Goal: Task Accomplishment & Management: Use online tool/utility

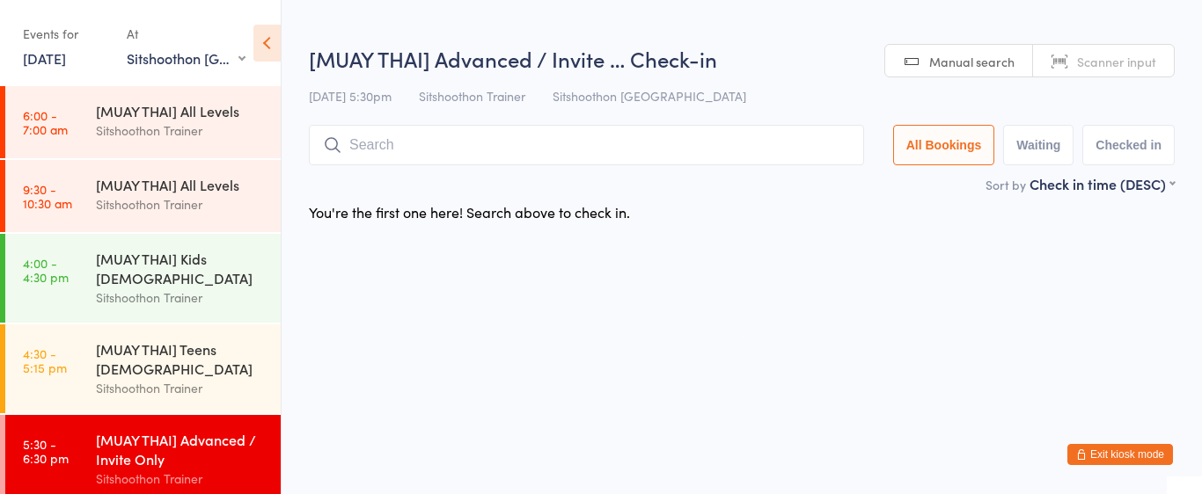
select select "2"
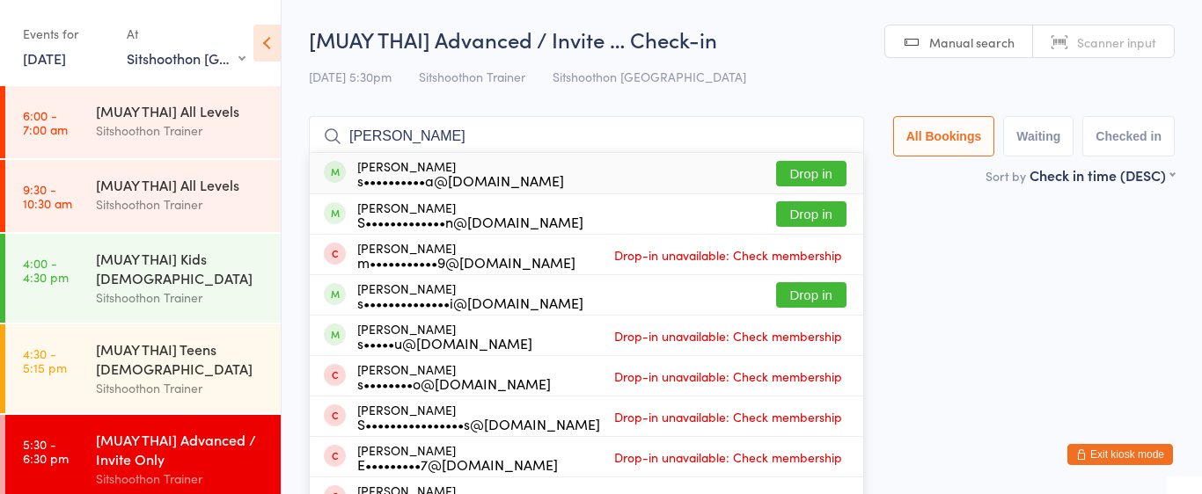
type input "[PERSON_NAME]"
click at [827, 167] on button "Drop in" at bounding box center [811, 174] width 70 height 26
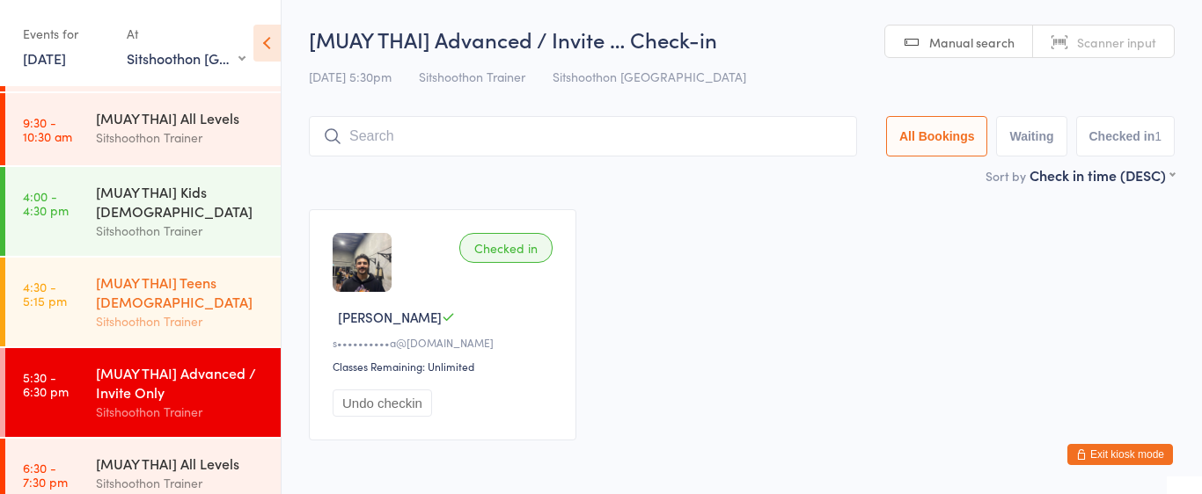
scroll to position [68, 0]
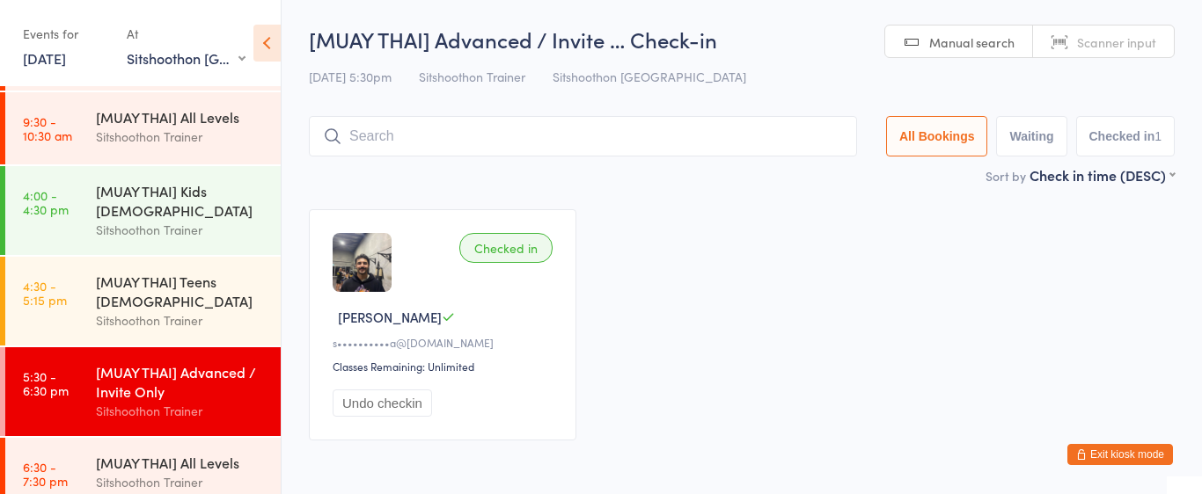
click at [148, 378] on div "[MUAY THAI] Advanced / Invite Only" at bounding box center [181, 381] width 170 height 39
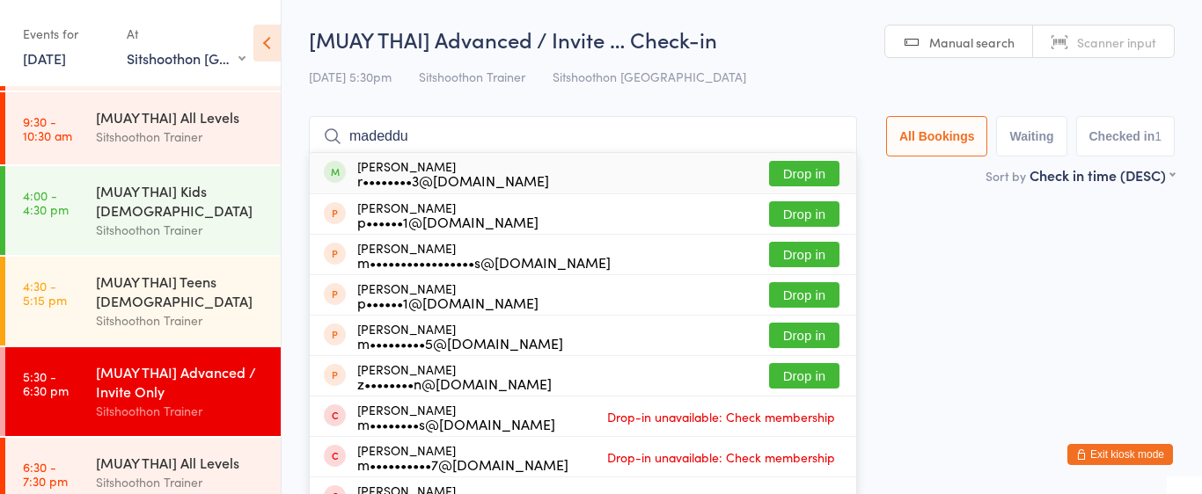
type input "madeddu"
click at [809, 176] on button "Drop in" at bounding box center [804, 174] width 70 height 26
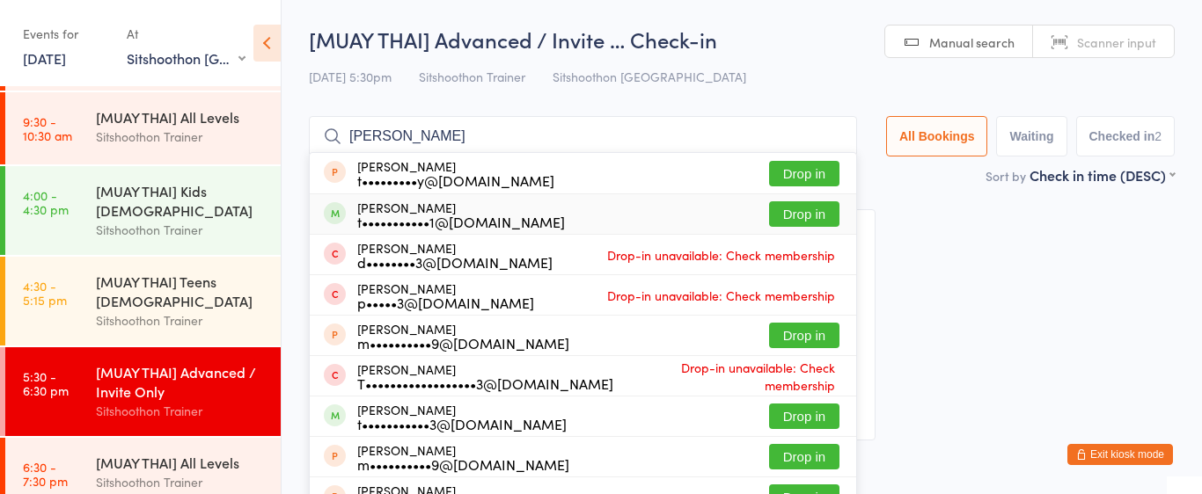
type input "[PERSON_NAME]"
click at [789, 216] on button "Drop in" at bounding box center [804, 214] width 70 height 26
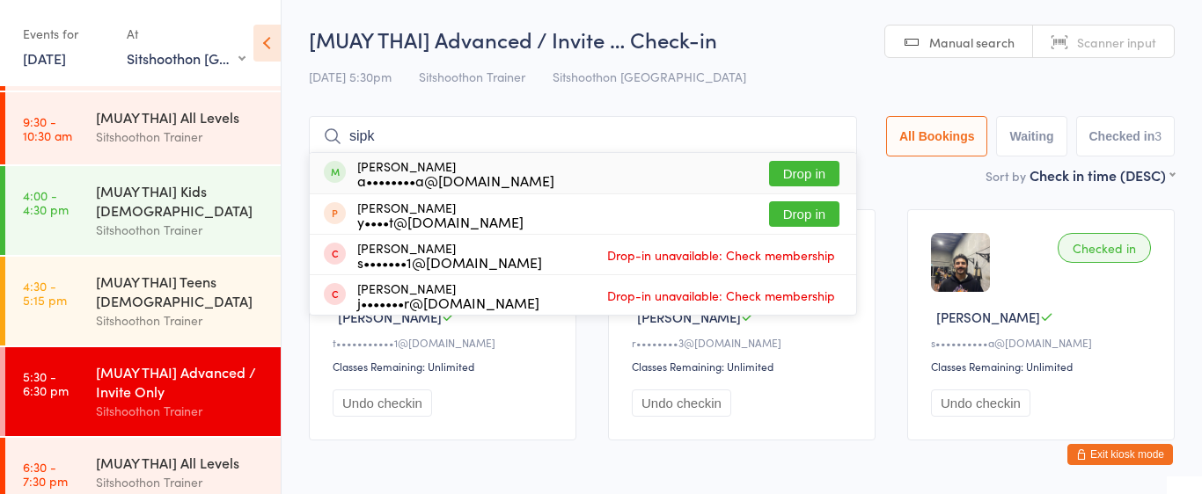
type input "sipk"
click at [789, 179] on button "Drop in" at bounding box center [804, 174] width 70 height 26
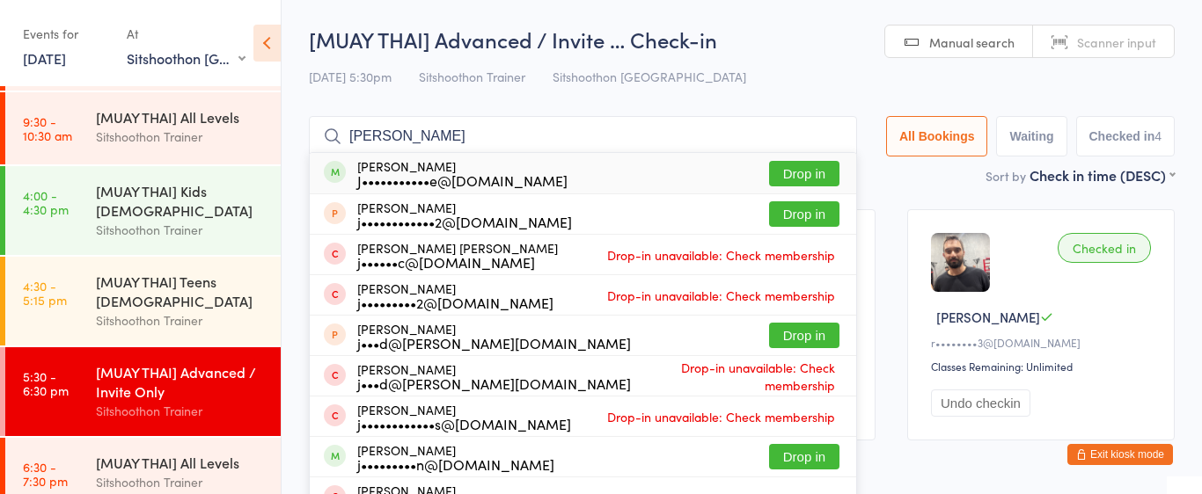
type input "[PERSON_NAME]"
click at [775, 173] on button "Drop in" at bounding box center [804, 174] width 70 height 26
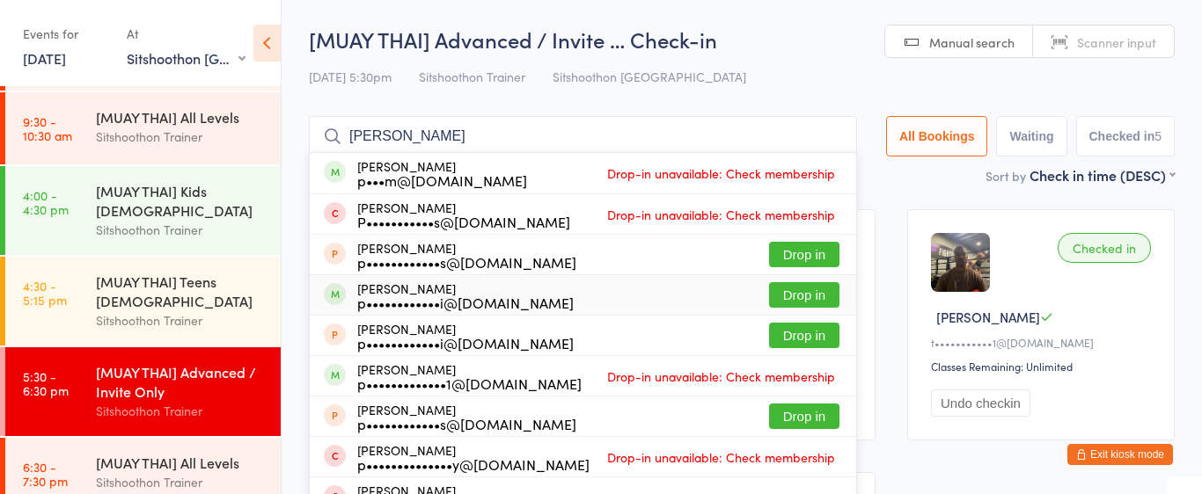
type input "[PERSON_NAME]"
click at [795, 307] on button "Drop in" at bounding box center [804, 295] width 70 height 26
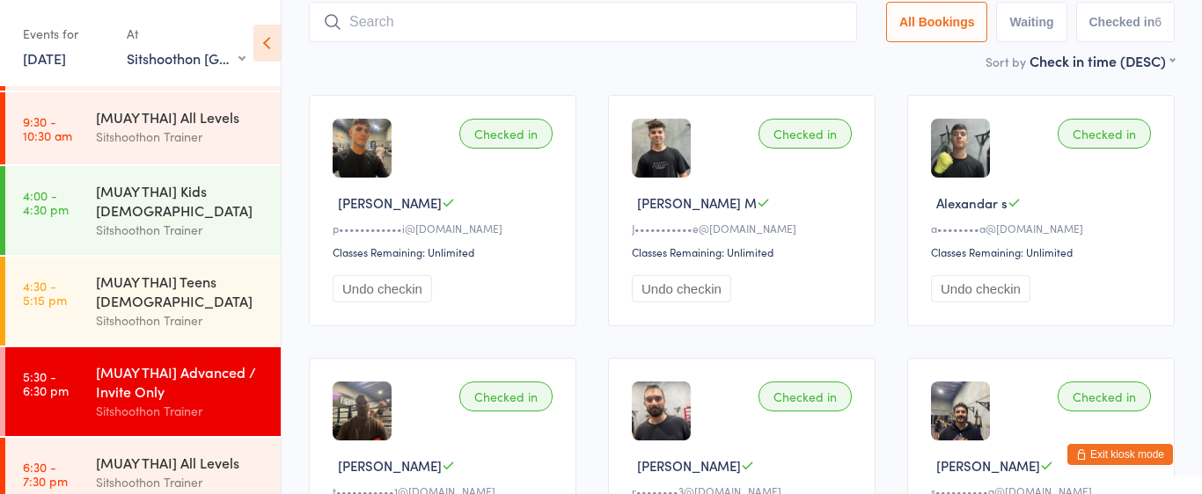
scroll to position [0, 0]
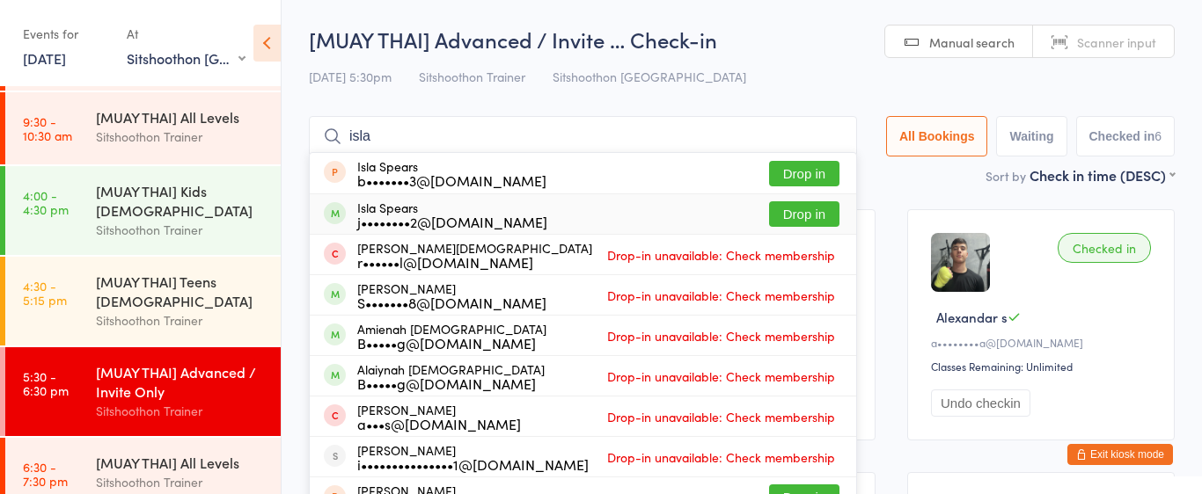
type input "isla"
click at [817, 214] on button "Drop in" at bounding box center [804, 214] width 70 height 26
